Goal: Task Accomplishment & Management: Complete application form

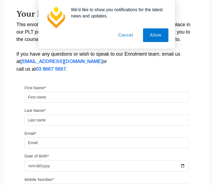
scroll to position [101, 0]
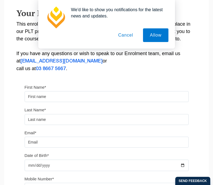
click at [128, 34] on button "Cancel" at bounding box center [125, 35] width 29 height 14
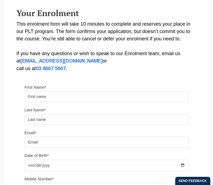
click at [53, 93] on input "First Name*" at bounding box center [107, 96] width 164 height 11
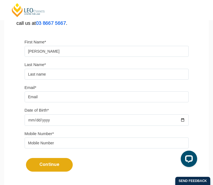
scroll to position [152, 0]
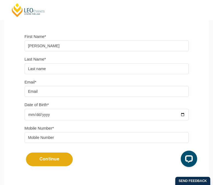
type input "Jessika"
click at [42, 73] on input "text" at bounding box center [107, 68] width 164 height 11
type input "f"
type input "Foller"
click at [33, 97] on input "Email*" at bounding box center [107, 91] width 164 height 11
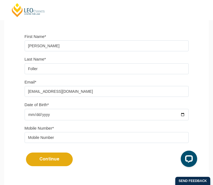
type input "jessikafoller@gmail.com"
click at [37, 116] on input "Date of Birth*" at bounding box center [107, 114] width 164 height 11
click at [26, 116] on input "Date of Birth*" at bounding box center [107, 114] width 164 height 11
click at [30, 117] on input "Date of Birth*" at bounding box center [107, 114] width 164 height 11
type input "2002-06-18"
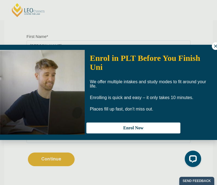
click at [213, 45] on icon at bounding box center [215, 46] width 3 height 3
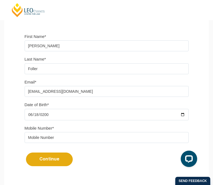
click at [54, 140] on input "tel" at bounding box center [107, 137] width 164 height 11
type input "0475819053"
click at [59, 165] on button "Continue" at bounding box center [49, 160] width 47 height 14
select select
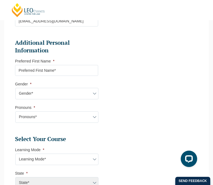
scroll to position [200, 0]
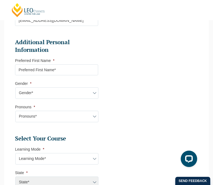
click at [59, 71] on input "Preferred First Name *" at bounding box center [56, 69] width 83 height 11
type input "Jess"
click at [48, 95] on select "Gender* Male Female Nonbinary Intersex Prefer not to disclose Other" at bounding box center [56, 92] width 83 height 11
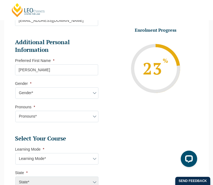
select select "Female"
click at [15, 89] on select "Gender* Male Female Nonbinary Intersex Prefer not to disclose Other" at bounding box center [56, 92] width 83 height 11
click at [65, 75] on input "Jess" at bounding box center [56, 69] width 83 height 11
type input "Jess"
click at [51, 117] on select "Pronouns* She/Her/Hers He/Him/His They/Them/Theirs Other Prefer not to disclose" at bounding box center [56, 116] width 83 height 11
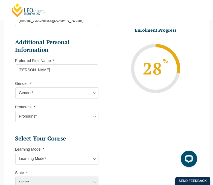
select select "She/Her/Hers"
click at [15, 112] on select "Pronouns* She/Her/Hers He/Him/His They/Them/Theirs Other Prefer not to disclose" at bounding box center [56, 116] width 83 height 11
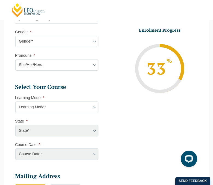
scroll to position [261, 0]
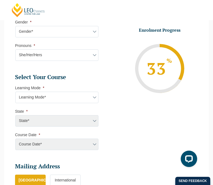
click at [48, 103] on select "Learning Mode* Online Full Time Learning Online Part Time Learning Blended Full…" at bounding box center [56, 97] width 83 height 11
click at [81, 103] on select "Learning Mode* Online Full Time Learning Online Part Time Learning Blended Full…" at bounding box center [56, 97] width 83 height 11
click input "Submit" at bounding box center [0, 0] width 0 height 0
select select
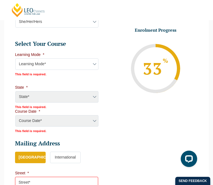
scroll to position [325, 0]
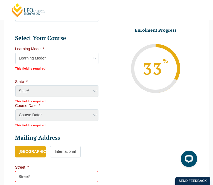
click at [73, 62] on select "Learning Mode* Online Full Time Learning Online Part Time Learning Blended Full…" at bounding box center [56, 58] width 83 height 11
click at [62, 86] on div "State* ACT/NSW National (ACT/NSW, VIC, QLD, SA, WA) QLD SA VIC WA MAD GAD ABL" at bounding box center [56, 92] width 83 height 12
click at [73, 60] on select "Learning Mode* Online Full Time Learning Online Part Time Learning Blended Full…" at bounding box center [56, 58] width 83 height 11
click at [55, 62] on select "Learning Mode* Online Full Time Learning Online Part Time Learning Blended Full…" at bounding box center [56, 58] width 83 height 11
select select "Onsite Full Time Learning"
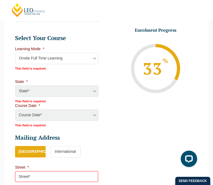
click at [15, 54] on select "Learning Mode* Online Full Time Learning Online Part Time Learning Blended Full…" at bounding box center [56, 58] width 83 height 11
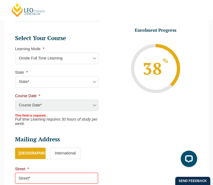
click at [53, 83] on select "State* VIC" at bounding box center [56, 81] width 83 height 11
select select "VIC"
click at [15, 78] on select "State* VIC" at bounding box center [56, 81] width 83 height 11
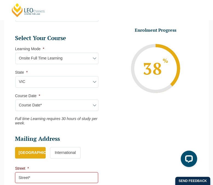
click at [62, 104] on select "Course Date* January 2026 (27-Jan-2026 to 12-Jun-2026) August 2026 (03-Aug-2026…" at bounding box center [56, 105] width 83 height 11
select select "August 2026 (03-Aug-2026 to 18-Dec-2026)"
click at [15, 101] on select "Course Date* January 2026 (27-Jan-2026 to 12-Jun-2026) August 2026 (03-Aug-2026…" at bounding box center [56, 105] width 83 height 11
type input "Intake 08 August 2026 FT"
type input "Practical Legal Training (VIC)"
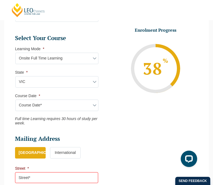
select select "VIC PLT (AUG) 2026 Full Time Onsite"
click at [91, 110] on select "Course Date* January 2026 (27-Jan-2026 to 12-Jun-2026) August 2026 (03-Aug-2026…" at bounding box center [56, 105] width 83 height 11
click at [15, 101] on select "Course Date* January 2026 (27-Jan-2026 to 12-Jun-2026) August 2026 (03-Aug-2026…" at bounding box center [56, 105] width 83 height 11
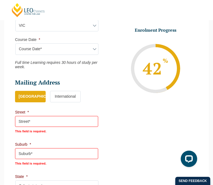
scroll to position [392, 0]
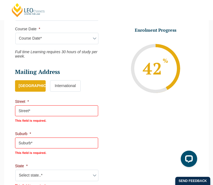
click at [30, 112] on input "Street *" at bounding box center [56, 110] width 83 height 11
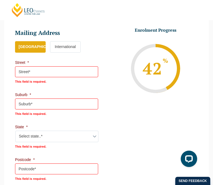
scroll to position [431, 0]
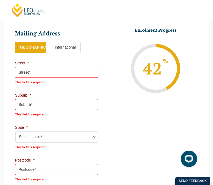
type input "4"
type input "Chomley Street"
click at [52, 102] on input "Suburb *" at bounding box center [56, 104] width 83 height 11
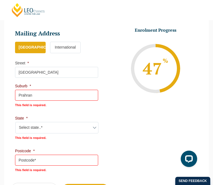
type input "Prahran"
click at [39, 122] on select "Select state..* VIC WA QLD SA NSW NT ACT TAS" at bounding box center [56, 127] width 83 height 11
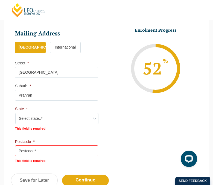
select select "VIC"
click at [15, 115] on select "Select state..* VIC WA QLD SA NSW NT ACT TAS" at bounding box center [56, 118] width 83 height 11
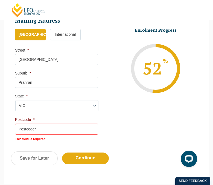
scroll to position [444, 0]
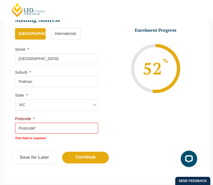
click at [51, 131] on input "Postcode *" at bounding box center [56, 128] width 83 height 11
type input "3181"
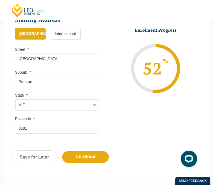
click at [19, 61] on input "Chomley Street" at bounding box center [56, 58] width 83 height 11
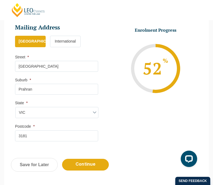
scroll to position [440, 0]
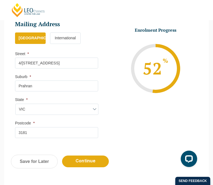
type input "4/8-10 yes Chomley Street"
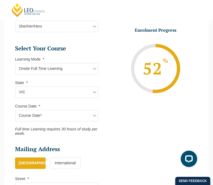
scroll to position [317, 0]
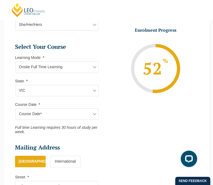
click at [73, 67] on select "Learning Mode* Online Full Time Learning Online Part Time Learning Blended Full…" at bounding box center [56, 66] width 83 height 11
select select "Blended Full Time Learning"
click at [15, 63] on select "Learning Mode* Online Full Time Learning Online Part Time Learning Blended Full…" at bounding box center [56, 66] width 83 height 11
select select
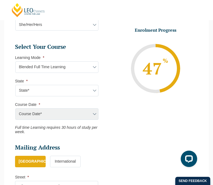
click at [70, 95] on select "State* ACT/NSW QLD SA VIC WA" at bounding box center [56, 90] width 83 height 11
select select "VIC"
click at [15, 86] on select "State* ACT/NSW QLD SA VIC WA" at bounding box center [56, 90] width 83 height 11
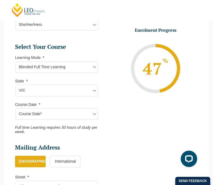
click at [51, 115] on select "Course Date* September 2025 (22-Sep-2025 to 20-Feb-2026) December 2025 (08-Dec-…" at bounding box center [56, 113] width 83 height 11
select select "August 2026 (03-Aug-2026 to 18-Dec-2026)"
click at [15, 110] on select "Course Date* September 2025 (22-Sep-2025 to 20-Feb-2026) December 2025 (08-Dec-…" at bounding box center [56, 113] width 83 height 11
type input "Intake 08 August 2026 FT"
type input "Practical Legal Training (VIC)"
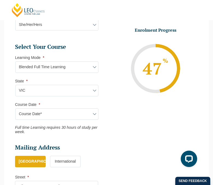
select select "VIC PLT (AUG) 2026 Full Time Blended"
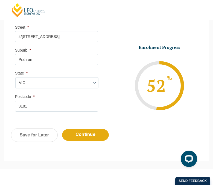
scroll to position [491, 0]
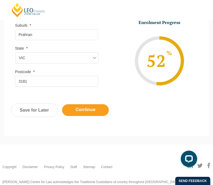
click at [79, 112] on input "Continue" at bounding box center [85, 110] width 47 height 12
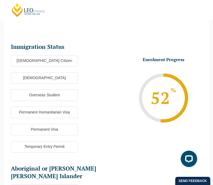
scroll to position [48, 0]
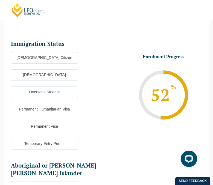
click at [61, 60] on label "Australian Citizen" at bounding box center [44, 57] width 67 height 11
click at [0, 0] on input "Australian Citizen" at bounding box center [0, 0] width 0 height 0
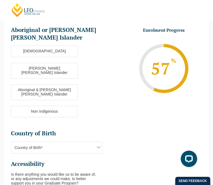
scroll to position [186, 0]
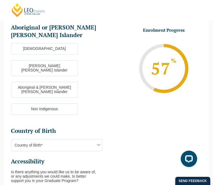
click at [68, 104] on label "Non Indigenous" at bounding box center [44, 109] width 67 height 11
click at [0, 0] on input "Non Indigenous" at bounding box center [0, 0] width 0 height 0
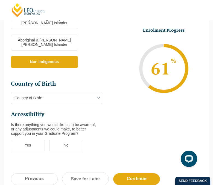
scroll to position [239, 0]
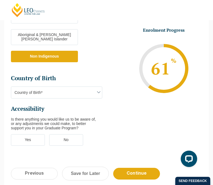
click at [69, 87] on span "Country of Birth*" at bounding box center [56, 92] width 91 height 11
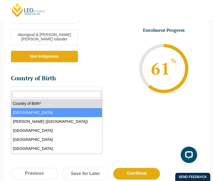
select select "Australia 1101"
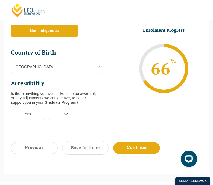
scroll to position [270, 0]
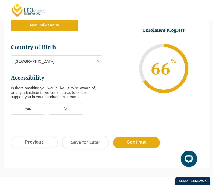
click at [69, 103] on label "No" at bounding box center [66, 108] width 34 height 11
click at [0, 0] on input "No" at bounding box center [0, 0] width 0 height 0
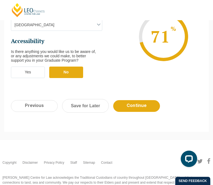
scroll to position [312, 0]
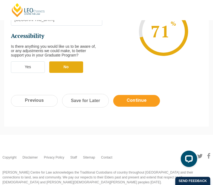
click at [135, 95] on input "Continue" at bounding box center [136, 101] width 47 height 12
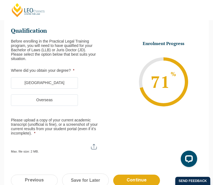
scroll to position [62, 0]
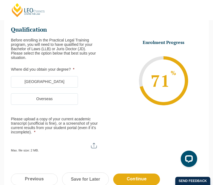
click at [48, 81] on label "Australia" at bounding box center [44, 81] width 67 height 11
click at [0, 0] on input "Australia" at bounding box center [0, 0] width 0 height 0
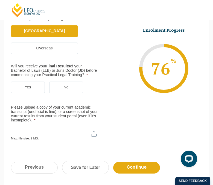
scroll to position [114, 0]
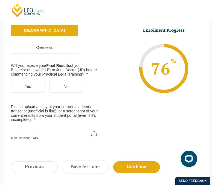
click at [31, 87] on label "Yes" at bounding box center [28, 86] width 34 height 11
click at [0, 0] on input "Yes" at bounding box center [0, 0] width 0 height 0
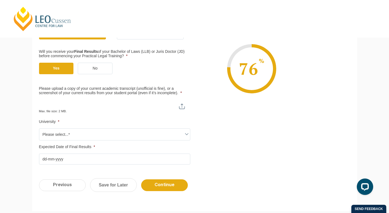
scroll to position [117, 0]
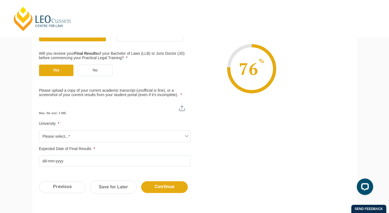
click at [185, 107] on input "Please upload a copy of your current academic transcript (unofficial is fine), …" at bounding box center [114, 105] width 151 height 9
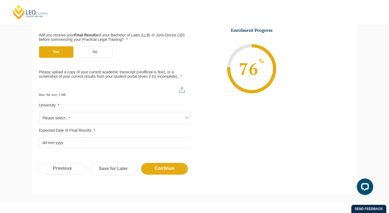
scroll to position [138, 0]
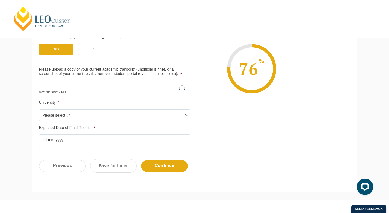
click at [185, 83] on input "Please upload a copy of your current academic transcript (unofficial is fine), …" at bounding box center [114, 84] width 151 height 9
click at [184, 87] on input "Please upload a copy of your current academic transcript (unofficial is fine), …" at bounding box center [114, 84] width 151 height 9
type input "C:\fakepath\Screenshot 2025-09-10 at 8.20.41 PM.png"
click at [136, 87] on input "Please upload a copy of your current academic transcript (unofficial is fine), …" at bounding box center [114, 84] width 151 height 9
click at [161, 84] on input "Please upload a copy of your current academic transcript (unofficial is fine), …" at bounding box center [114, 84] width 151 height 9
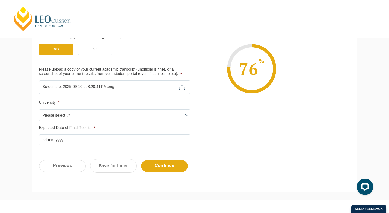
type input "C:\fakepath\Screenshot 2025-09-10 at 8.20.30 PM.png"
click at [135, 84] on input "Please upload a copy of your current academic transcript (unofficial is fine), …" at bounding box center [114, 84] width 151 height 9
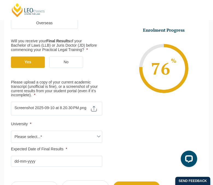
click at [96, 112] on div "Max. file size: 2 MB." at bounding box center [56, 109] width 91 height 14
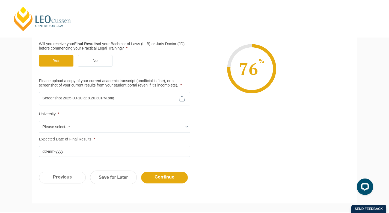
scroll to position [126, 0]
type input "C:\fakepath\Screenshot 2025-09-10 at 8.23.26 PM.png"
click at [149, 100] on input "Please upload a copy of your current academic transcript (unofficial is fine), …" at bounding box center [114, 96] width 151 height 9
click at [181, 101] on input "Please upload a copy of your current academic transcript (unofficial is fine), …" at bounding box center [114, 96] width 151 height 9
type input "C:\fakepath\Screenshot 2025-09-10 at 8.24.10 PM.png"
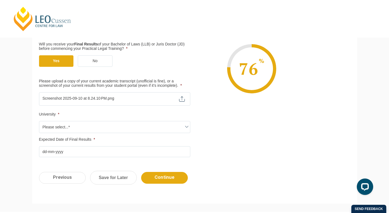
click at [89, 124] on span "Please select...*" at bounding box center [114, 126] width 151 height 11
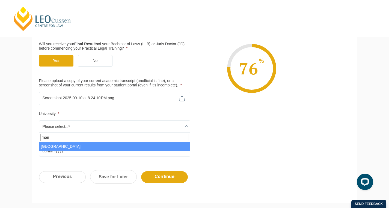
type input "mon"
select select "Monash University"
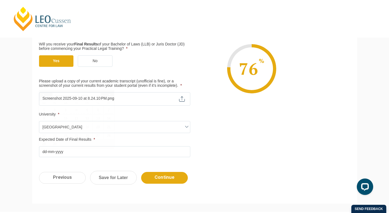
click at [70, 151] on input "Expected Date of Final Results *" at bounding box center [114, 151] width 151 height 11
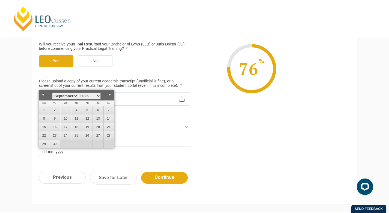
click at [206, 117] on ul "Qualification Before enrolling in the Practical Legal Training program, you wil…" at bounding box center [194, 67] width 311 height 179
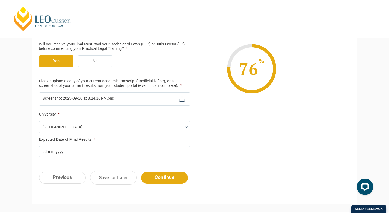
click at [87, 155] on input "Expected Date of Final Results *" at bounding box center [114, 151] width 151 height 11
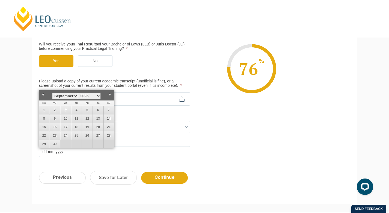
click at [106, 94] on link "Next" at bounding box center [110, 94] width 8 height 8
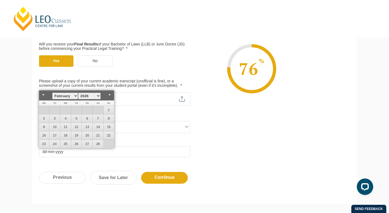
click at [106, 94] on link "Next" at bounding box center [110, 94] width 8 height 8
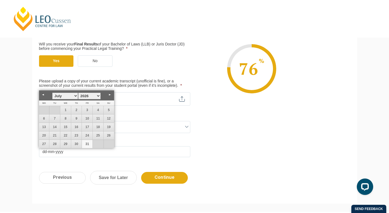
click at [82, 145] on link "31" at bounding box center [87, 144] width 11 height 8
type input "31-07-2026"
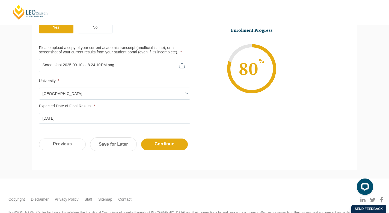
scroll to position [161, 0]
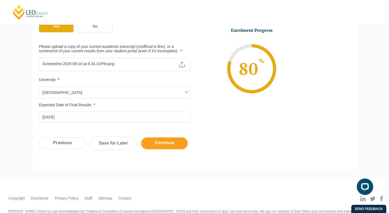
click at [168, 148] on input "Continue" at bounding box center [164, 143] width 47 height 12
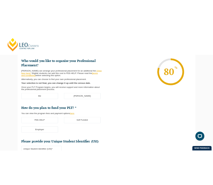
scroll to position [47, 0]
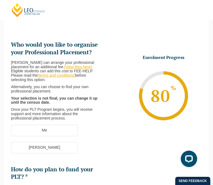
click at [47, 151] on label "[PERSON_NAME]" at bounding box center [44, 147] width 67 height 11
click at [0, 0] on input "[PERSON_NAME]" at bounding box center [0, 0] width 0 height 0
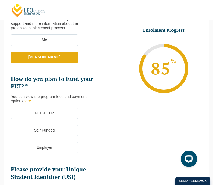
scroll to position [141, 0]
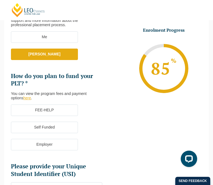
click at [60, 110] on label "FEE-HELP" at bounding box center [44, 110] width 67 height 11
click at [0, 0] on input "FEE-HELP" at bounding box center [0, 0] width 0 height 0
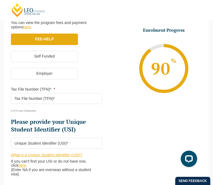
scroll to position [215, 0]
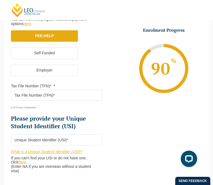
click at [63, 93] on input "Tax File Number (TFN)* *" at bounding box center [56, 95] width 91 height 11
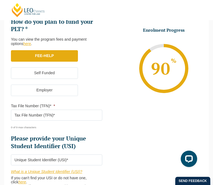
scroll to position [189, 0]
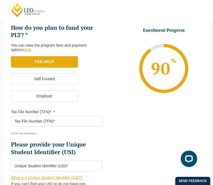
click at [45, 100] on label "Employer" at bounding box center [44, 96] width 67 height 11
click at [0, 0] on input "Employer" at bounding box center [0, 0] width 0 height 0
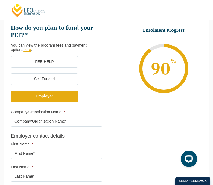
click at [56, 81] on label "Self Funded" at bounding box center [44, 78] width 67 height 11
click at [0, 0] on input "Self Funded" at bounding box center [0, 0] width 0 height 0
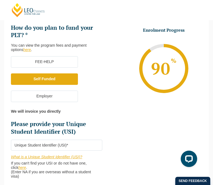
click at [58, 60] on label "FEE-HELP" at bounding box center [44, 61] width 67 height 11
click at [0, 0] on input "FEE-HELP" at bounding box center [0, 0] width 0 height 0
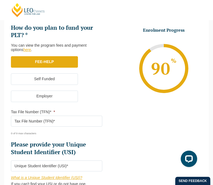
click at [52, 122] on input "Tax File Number (TFN)* *" at bounding box center [56, 121] width 91 height 11
click at [61, 122] on input "Tax File Number (TFN)* *" at bounding box center [56, 121] width 91 height 11
paste input "165630991"
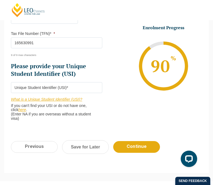
type input "165630991"
click at [68, 90] on input "Please provide your Unique Student Identifier (USI) *" at bounding box center [56, 87] width 91 height 11
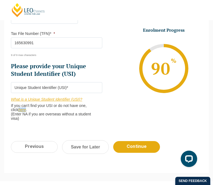
click at [61, 98] on link "What is a Unique Student Identifier (USI)?" at bounding box center [46, 99] width 71 height 4
click at [67, 84] on input "Please provide your Unique Student Identifier (USI) *" at bounding box center [56, 87] width 91 height 11
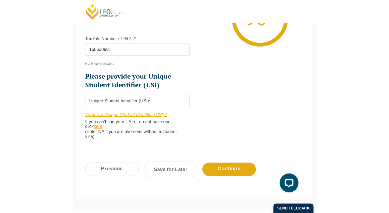
scroll to position [242, 0]
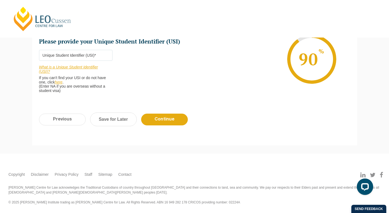
paste input "66EMQZVVTS"
type input "66EMQZVVTS"
click at [172, 120] on input "Continue" at bounding box center [164, 119] width 47 height 12
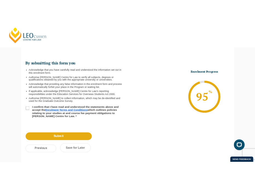
scroll to position [47, 0]
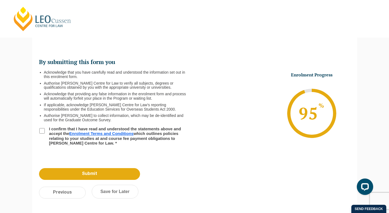
click at [42, 126] on li "I confirm that I have read and understood the statements above and accept the E…" at bounding box center [117, 135] width 156 height 19
click at [40, 132] on input "I confirm that I have read and understood the statements above and accept the E…" at bounding box center [41, 130] width 5 height 5
checkbox input "true"
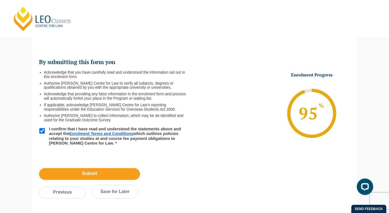
click at [105, 176] on input "Submit" at bounding box center [89, 174] width 101 height 12
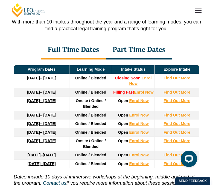
scroll to position [737, 0]
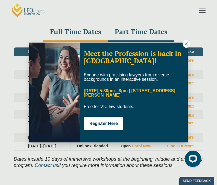
click at [184, 43] on icon at bounding box center [186, 44] width 5 height 5
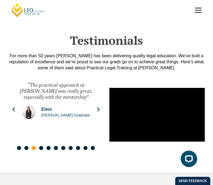
scroll to position [1366, 0]
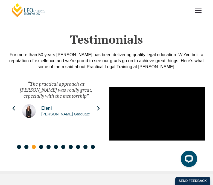
click at [97, 114] on div "“The practical approach at [PERSON_NAME] was really great, especially with the …" at bounding box center [56, 108] width 91 height 66
click at [100, 114] on div "“The practical approach at [PERSON_NAME] was really great, especially with the …" at bounding box center [56, 108] width 91 height 66
click at [99, 111] on icon "Next slide" at bounding box center [98, 108] width 5 height 5
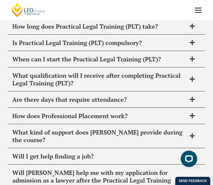
scroll to position [2877, 0]
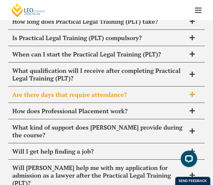
click at [195, 92] on icon at bounding box center [192, 95] width 6 height 6
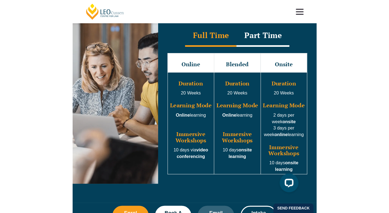
scroll to position [489, 0]
